Goal: Task Accomplishment & Management: Use online tool/utility

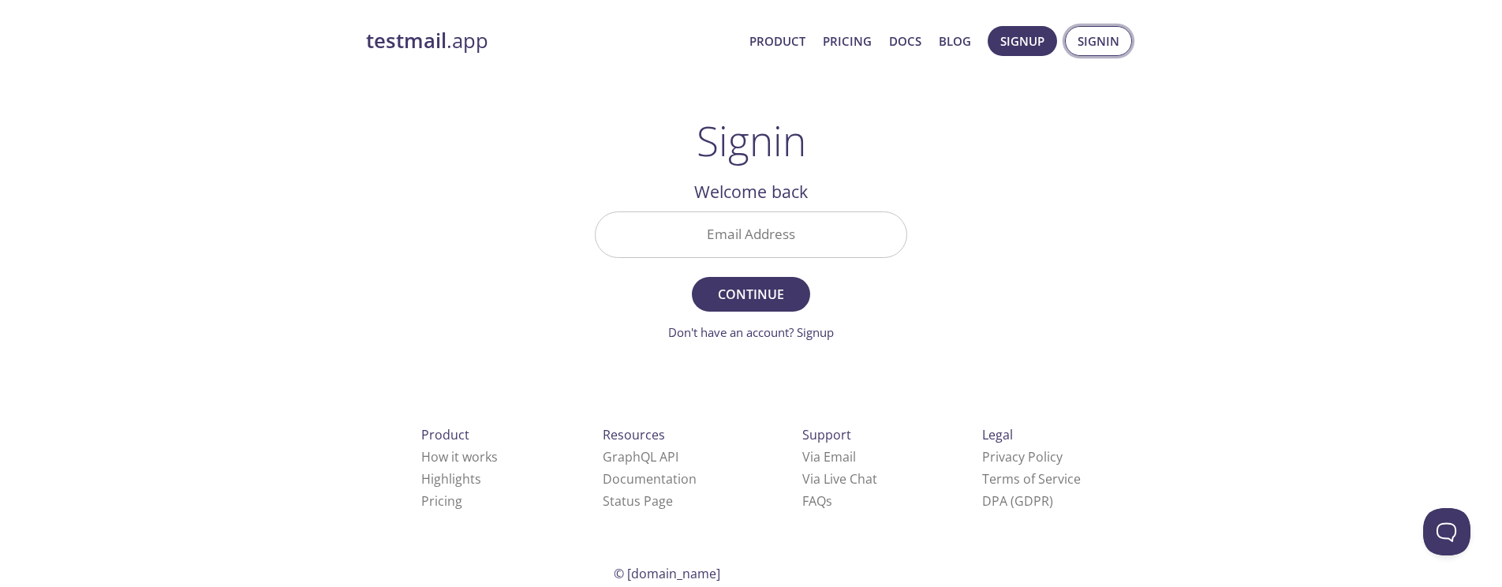
click at [1087, 40] on span "Signin" at bounding box center [1099, 41] width 42 height 21
click at [839, 219] on input "Email Address" at bounding box center [751, 234] width 311 height 45
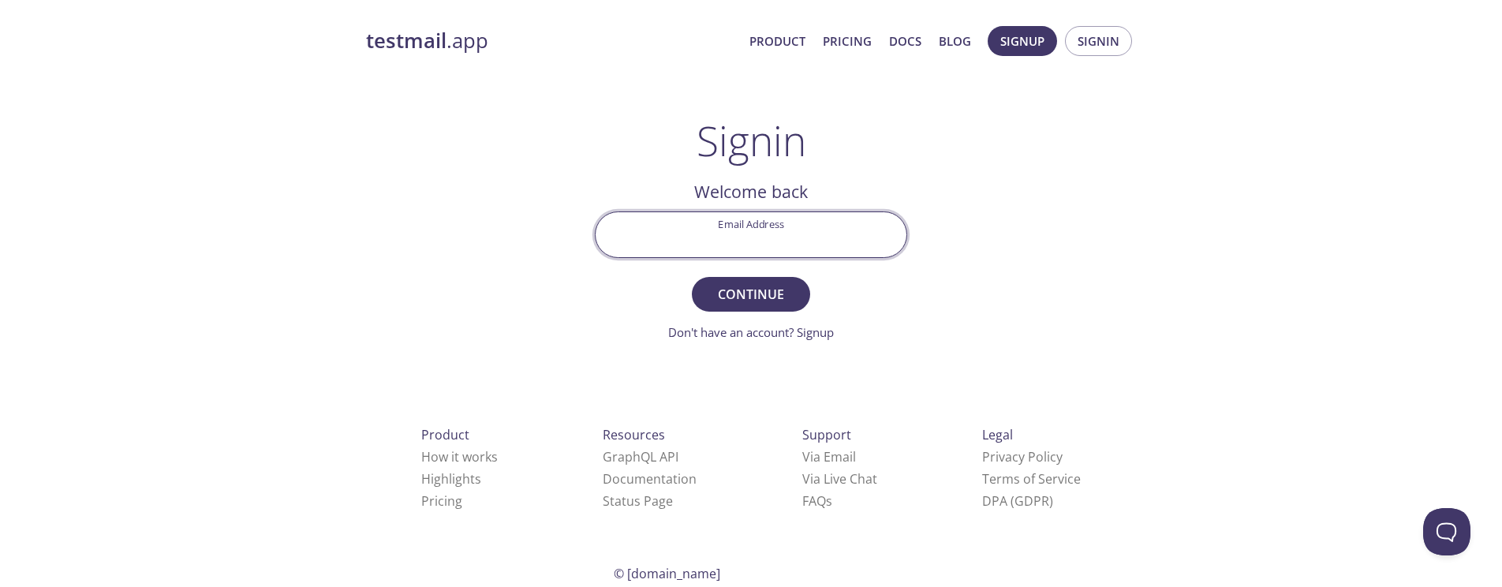
type input "[EMAIL_ADDRESS][DOMAIN_NAME]"
click at [737, 305] on span "Continue" at bounding box center [751, 294] width 84 height 22
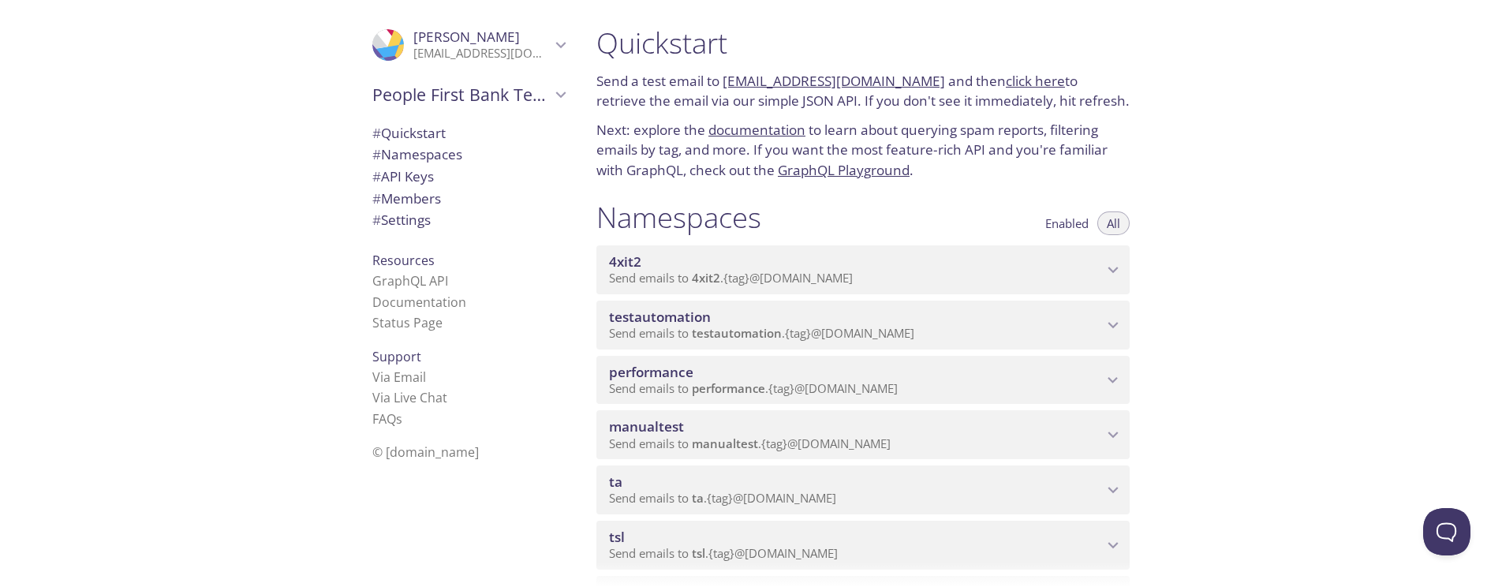
click at [889, 340] on span "Send emails to testautomation . {tag} @[DOMAIN_NAME]" at bounding box center [761, 333] width 305 height 16
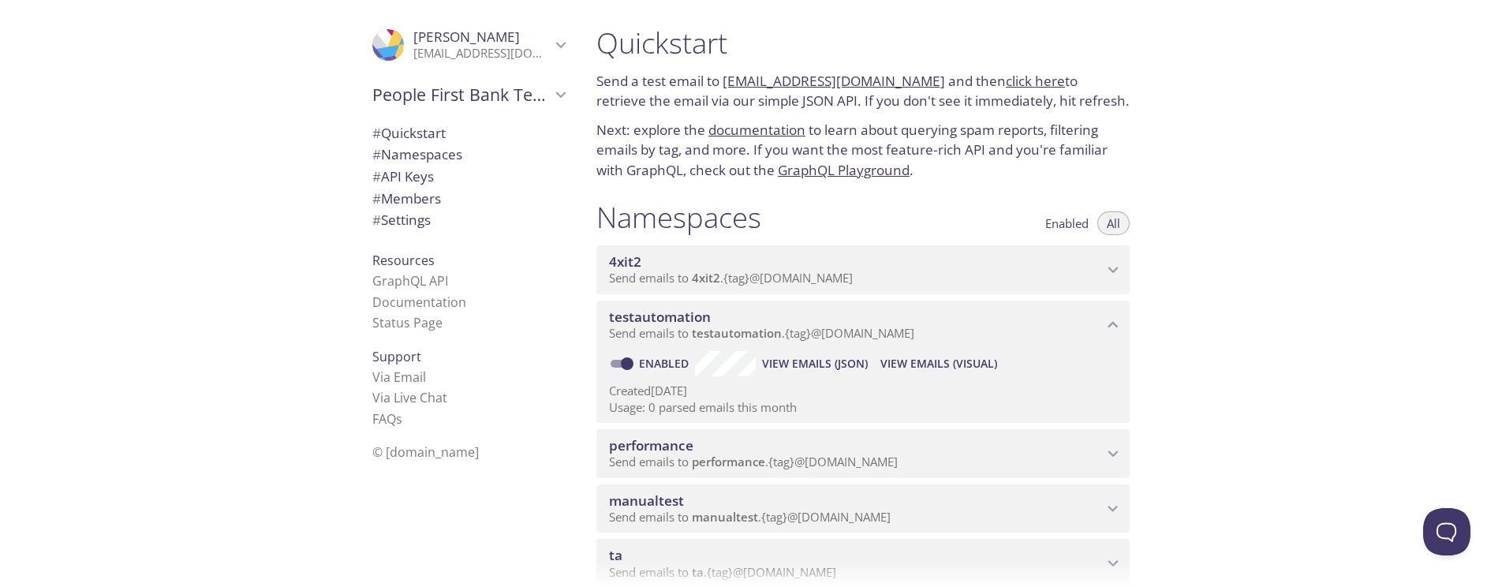
click at [902, 330] on span "Send emails to testautomation . {tag} @[DOMAIN_NAME]" at bounding box center [761, 333] width 305 height 16
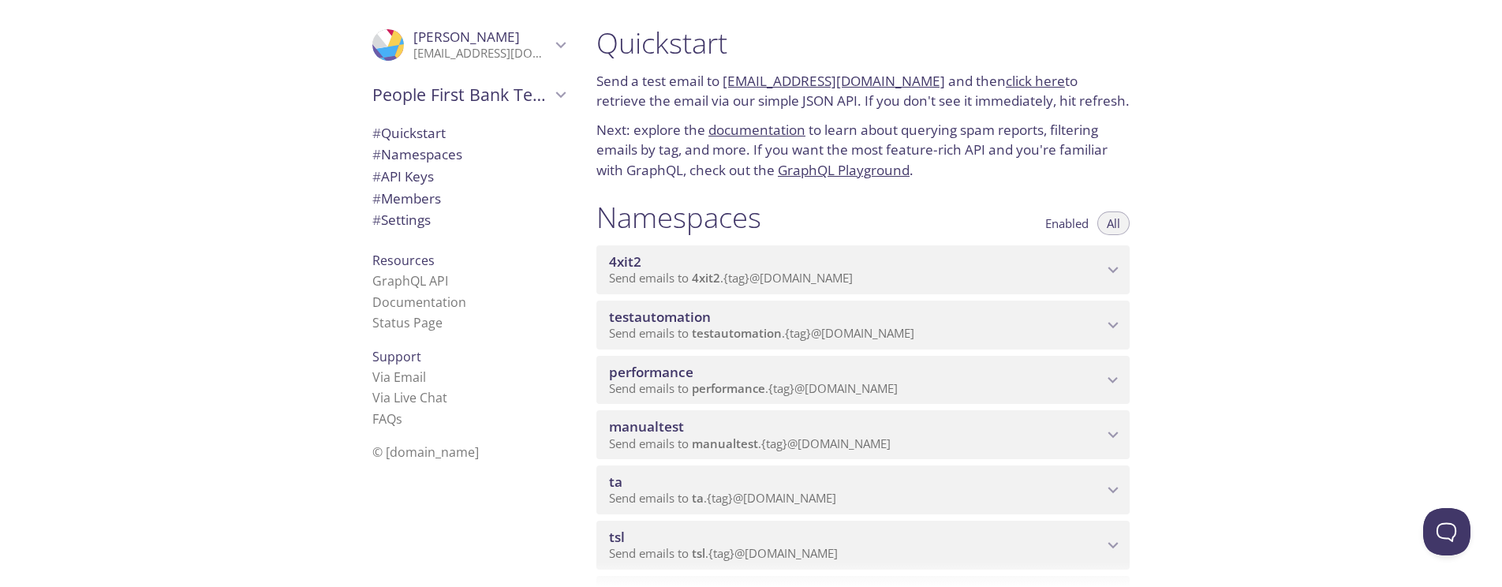
click at [850, 482] on span "ta" at bounding box center [856, 481] width 494 height 17
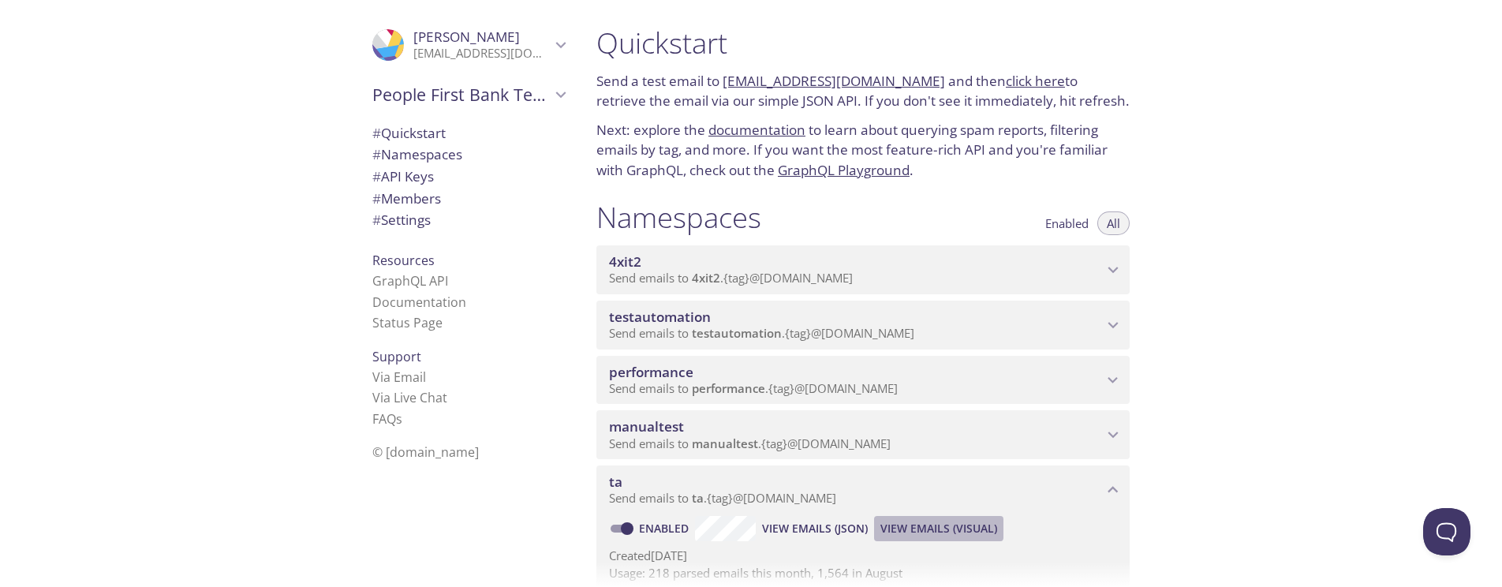
click at [911, 531] on span "View Emails (Visual)" at bounding box center [938, 528] width 117 height 19
